Goal: Communication & Community: Participate in discussion

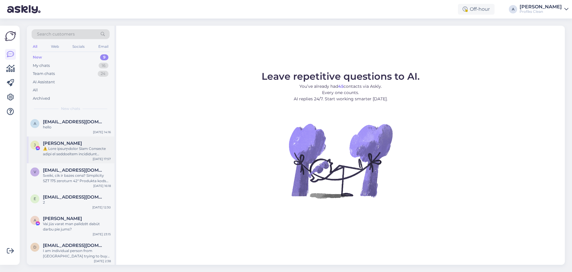
drag, startPoint x: 72, startPoint y: 147, endPoint x: 66, endPoint y: 151, distance: 7.0
click at [66, 151] on div at bounding box center [77, 151] width 68 height 11
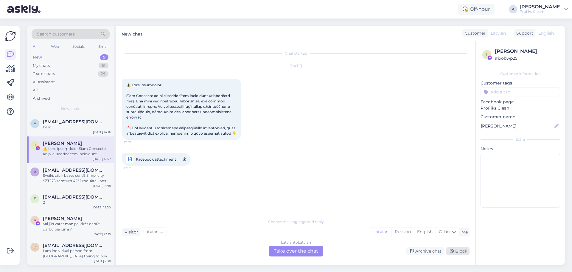
click at [458, 251] on div "Block" at bounding box center [458, 251] width 23 height 8
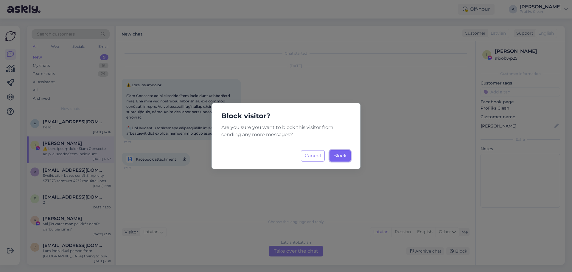
click at [345, 158] on span "Block" at bounding box center [340, 156] width 13 height 6
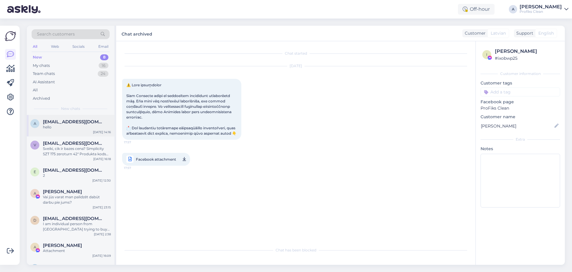
click at [71, 122] on span "[EMAIL_ADDRESS][DOMAIN_NAME]" at bounding box center [74, 121] width 62 height 5
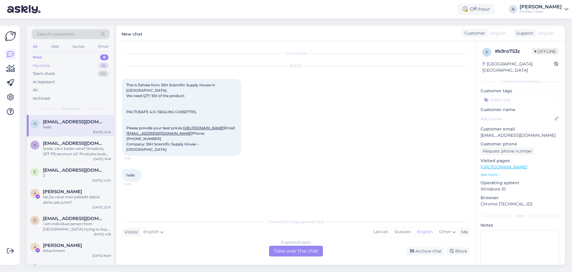
click at [61, 66] on div "My chats 16" at bounding box center [71, 65] width 78 height 8
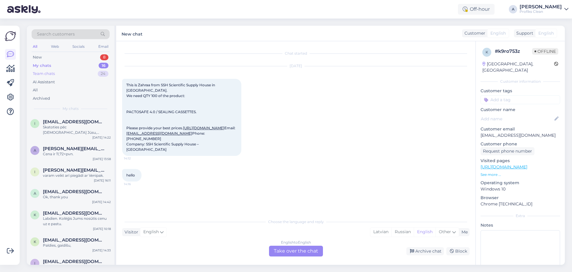
click at [46, 73] on div "Team chats" at bounding box center [44, 74] width 22 height 6
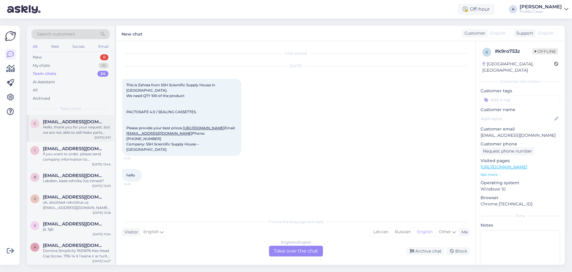
click at [87, 128] on div "Hello, thank you for your request, but we are not able to sell Hako parts outsi…" at bounding box center [77, 129] width 68 height 11
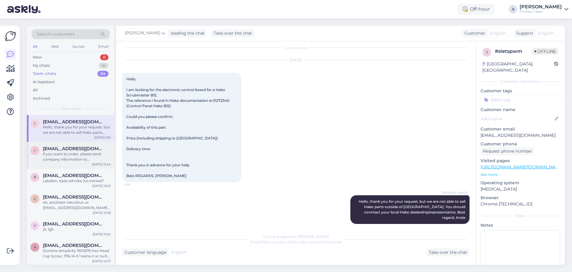
click at [87, 156] on div "if you want to order, please send company information to [EMAIL_ADDRESS][DOMAIN…" at bounding box center [77, 156] width 68 height 11
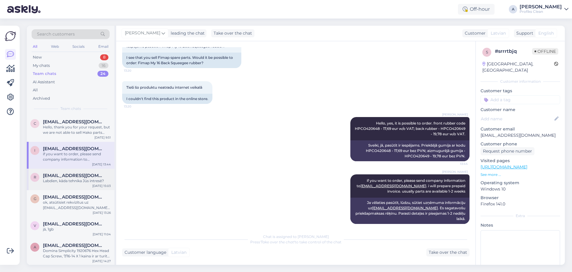
click at [70, 185] on div "r [EMAIL_ADDRESS][DOMAIN_NAME] Labdien, kāda tehnika Jūs intresē? [DATE] 15:03" at bounding box center [71, 178] width 88 height 21
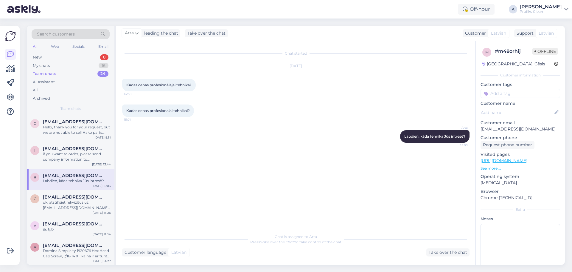
click at [77, 177] on span "[EMAIL_ADDRESS][DOMAIN_NAME]" at bounding box center [74, 175] width 62 height 5
drag, startPoint x: 83, startPoint y: 143, endPoint x: 81, endPoint y: 130, distance: 13.7
click at [83, 143] on div "i [EMAIL_ADDRESS][DOMAIN_NAME] if you want to order, please send company inform…" at bounding box center [71, 155] width 88 height 27
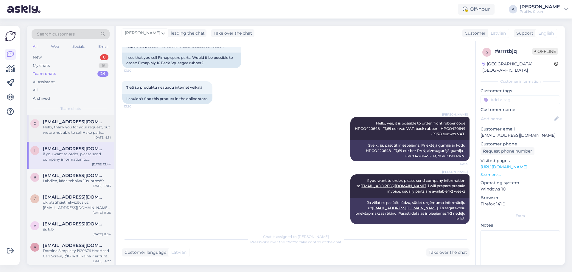
click at [81, 129] on div "Hello, thank you for your request, but we are not able to sell Hako parts outsi…" at bounding box center [77, 129] width 68 height 11
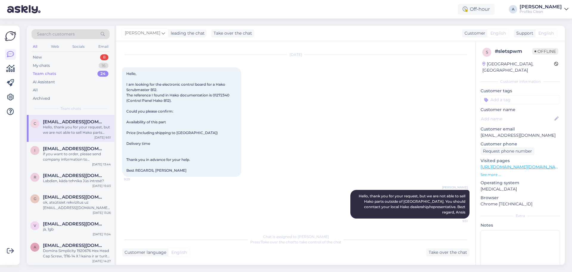
scroll to position [6, 0]
